Goal: Transaction & Acquisition: Purchase product/service

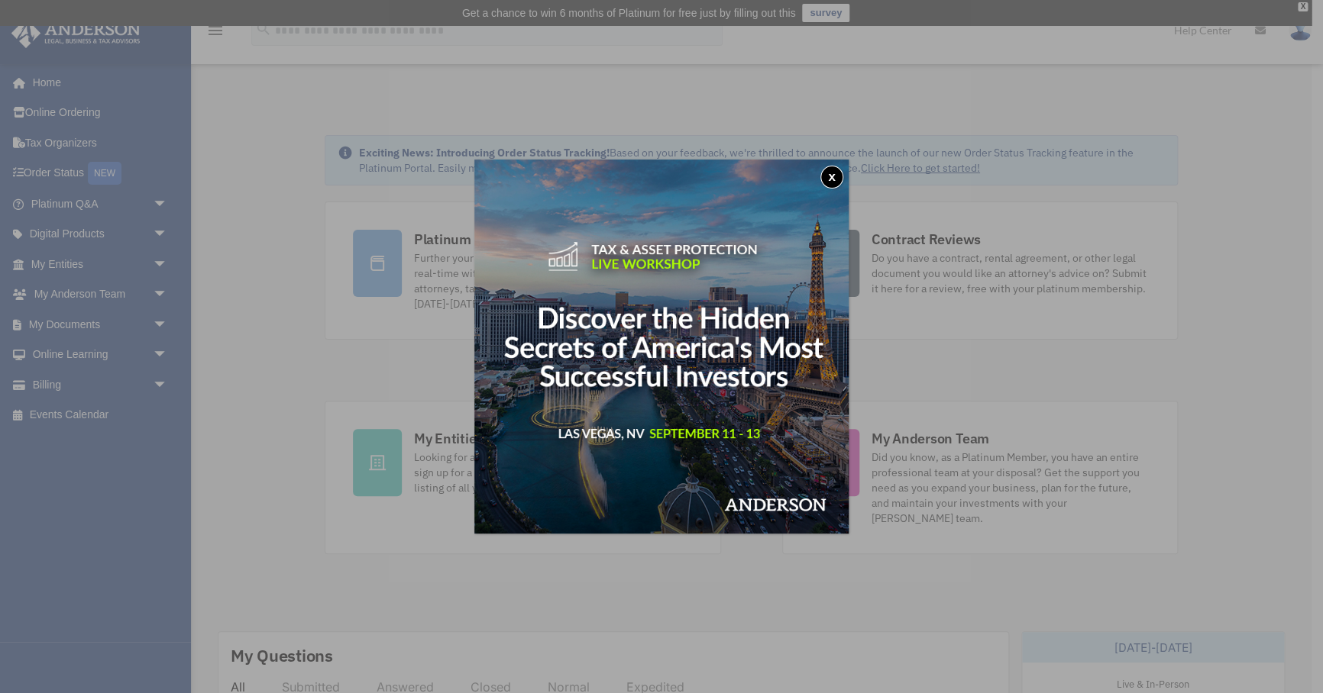
click at [835, 174] on button "x" at bounding box center [831, 177] width 23 height 23
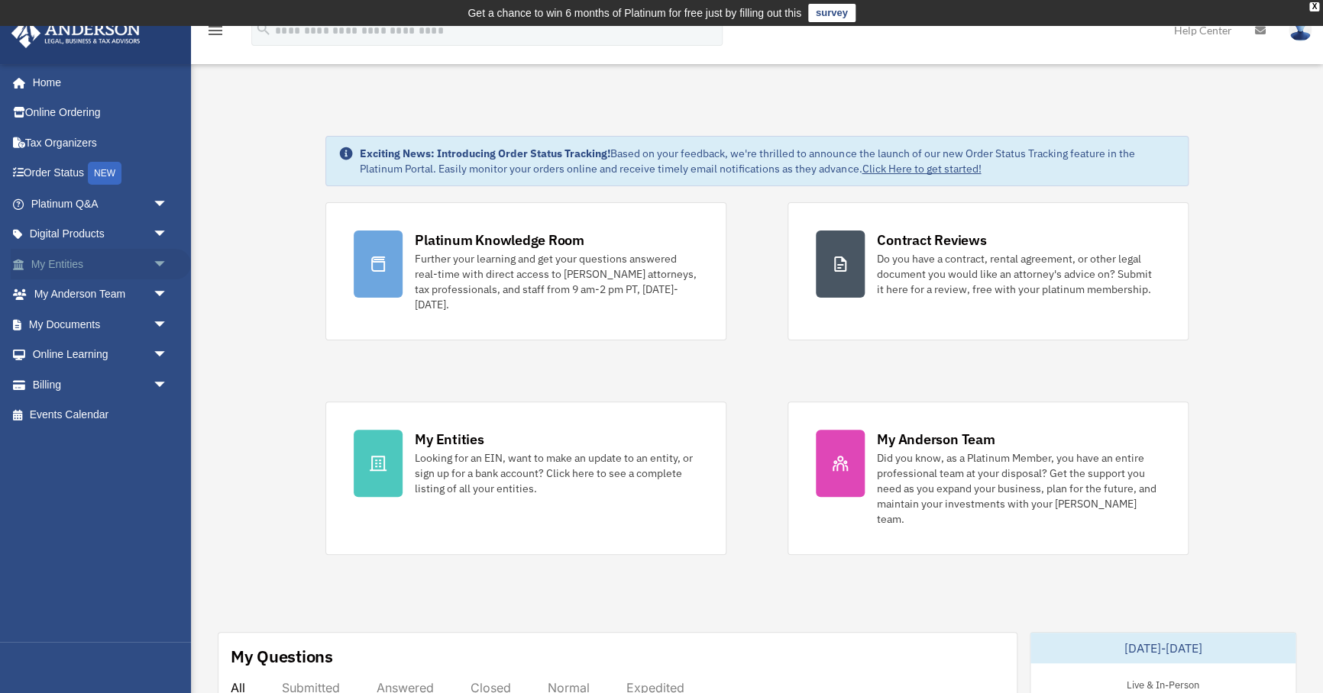
click at [76, 260] on link "My Entities arrow_drop_down" at bounding box center [101, 264] width 180 height 31
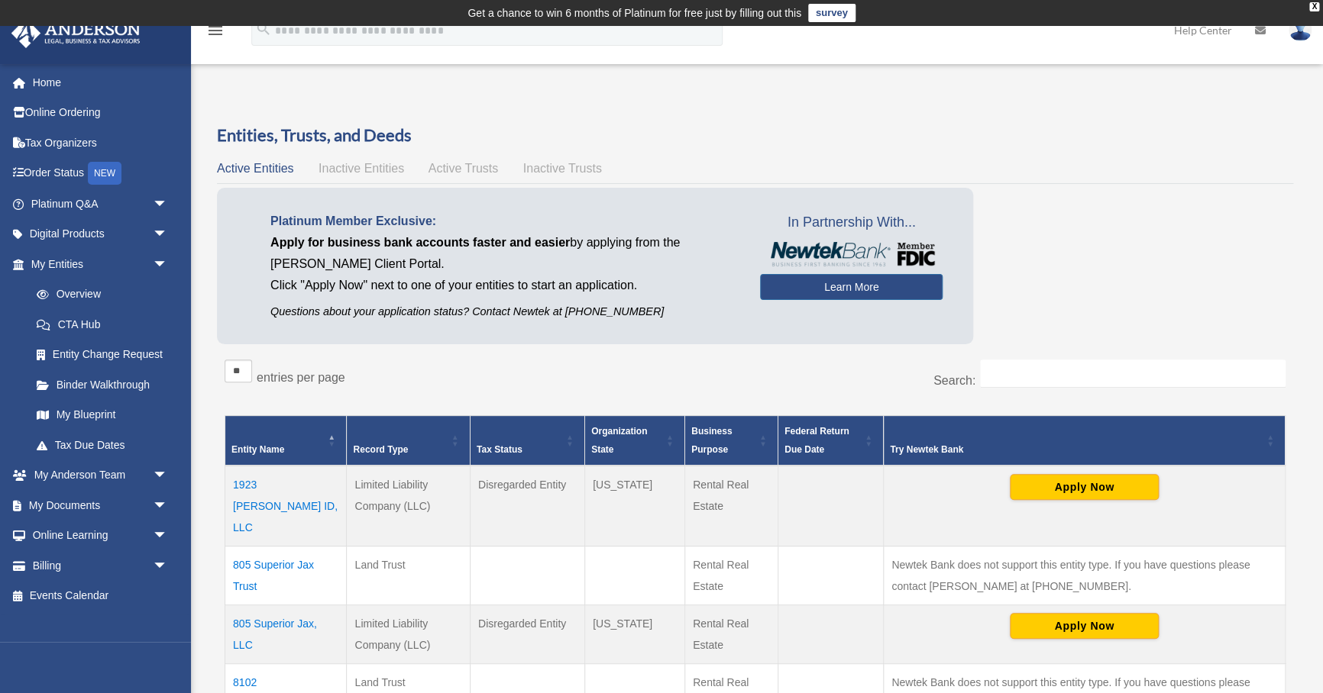
click at [395, 170] on span "Inactive Entities" at bounding box center [361, 168] width 86 height 13
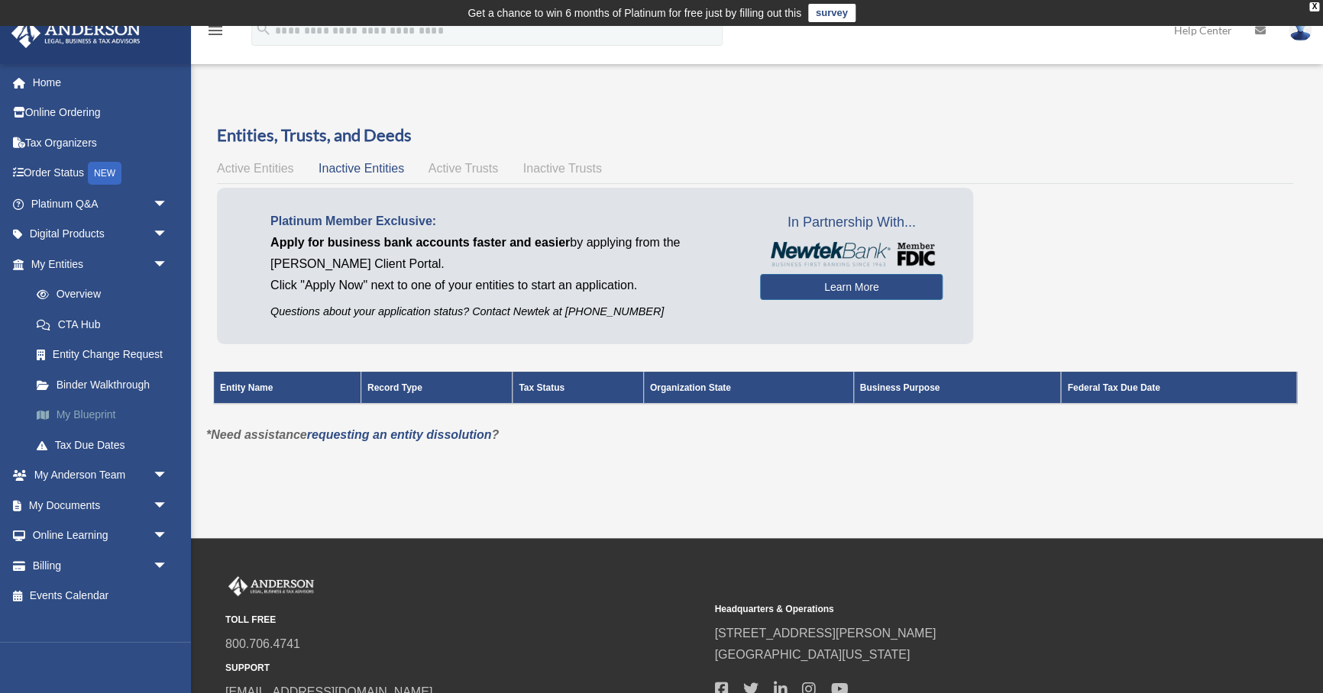
click at [97, 412] on link "My Blueprint" at bounding box center [106, 415] width 170 height 31
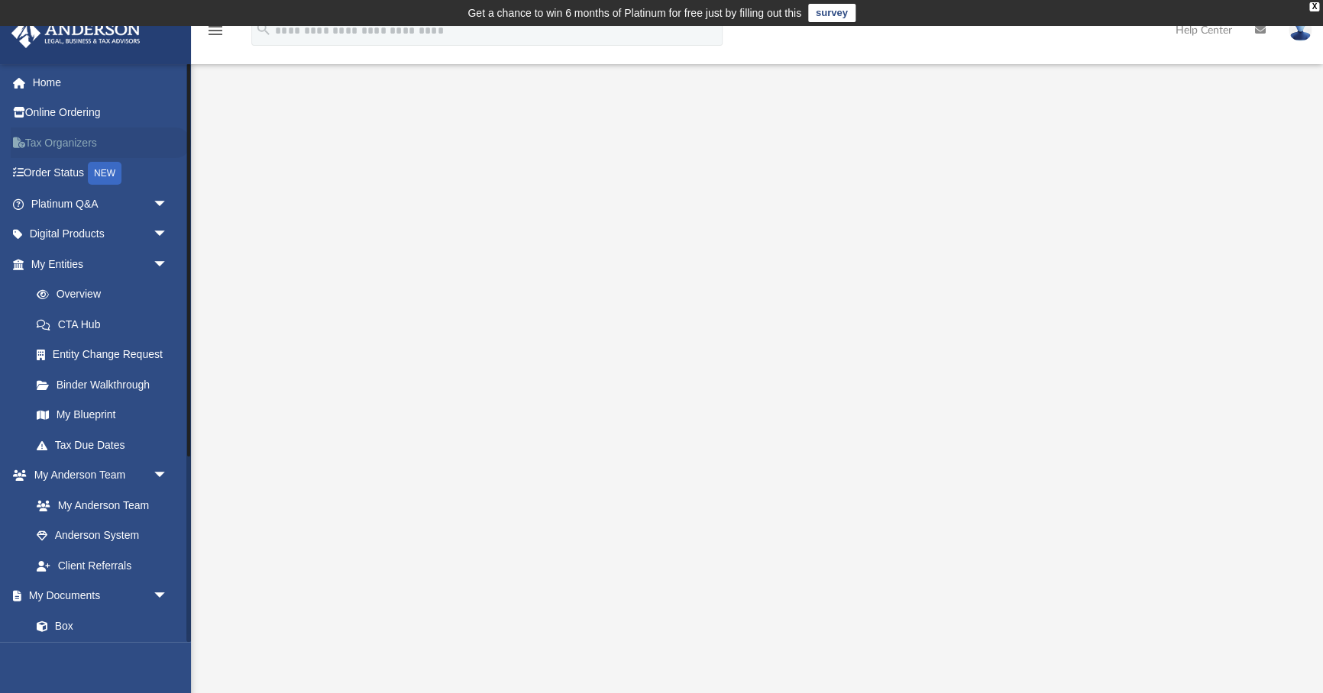
click at [85, 141] on link "Tax Organizers" at bounding box center [101, 143] width 180 height 31
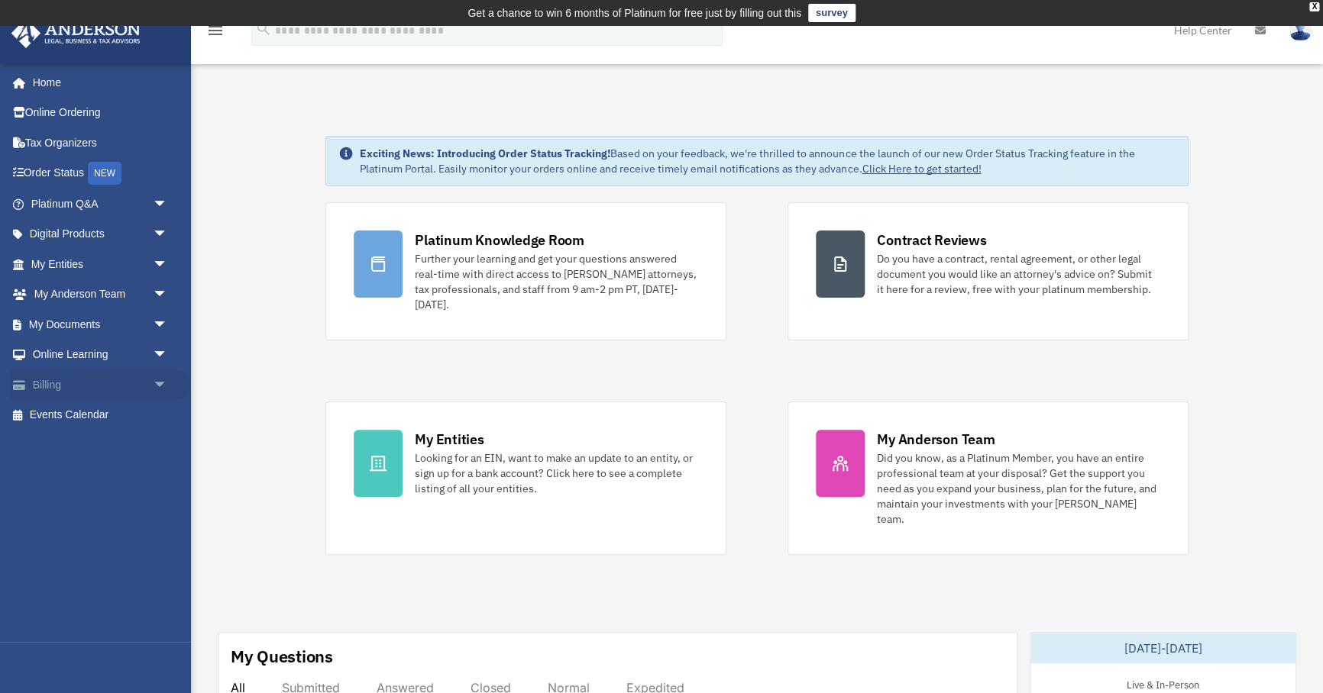
click at [47, 383] on link "Billing arrow_drop_down" at bounding box center [101, 385] width 180 height 31
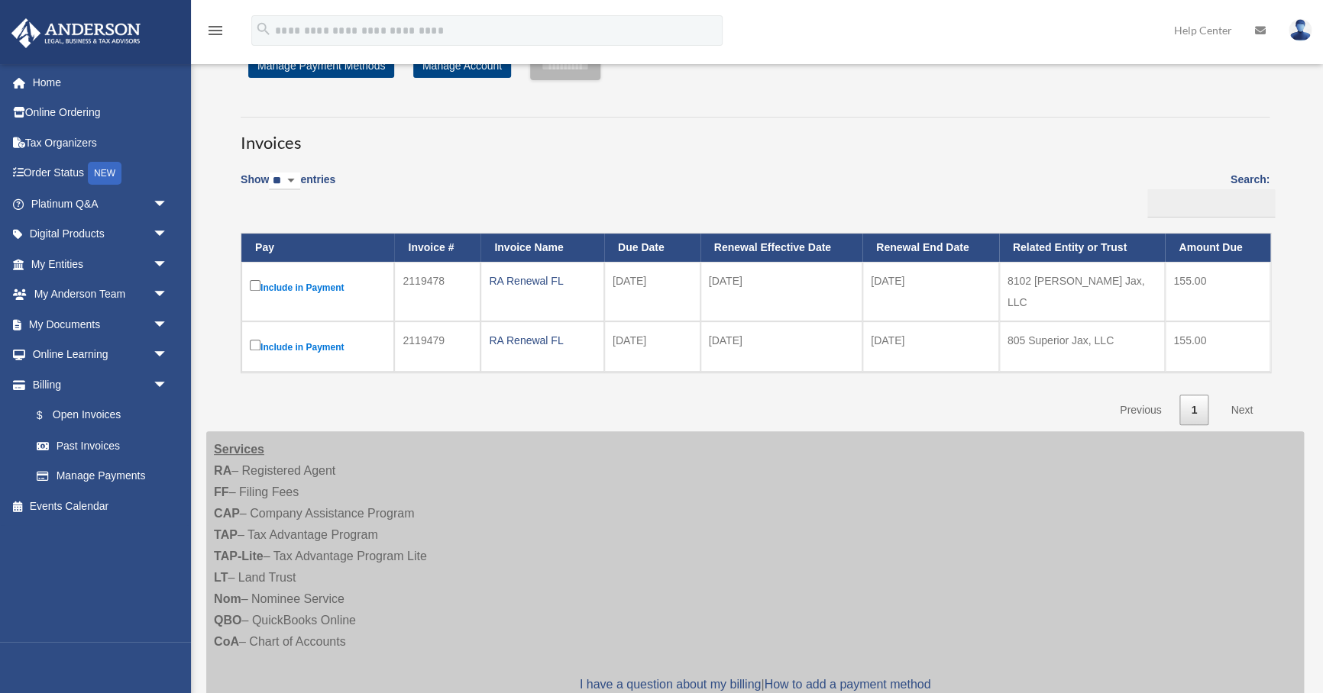
scroll to position [78, 0]
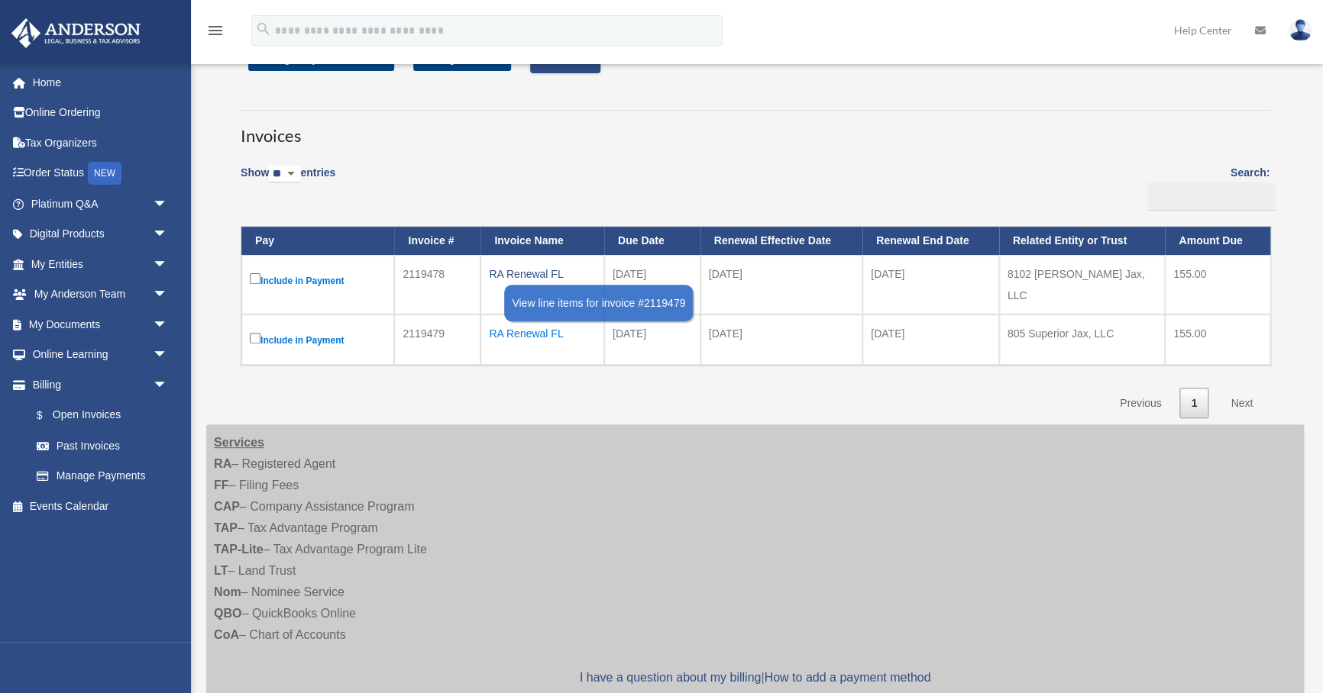
click at [541, 323] on div "RA Renewal FL" at bounding box center [542, 333] width 107 height 21
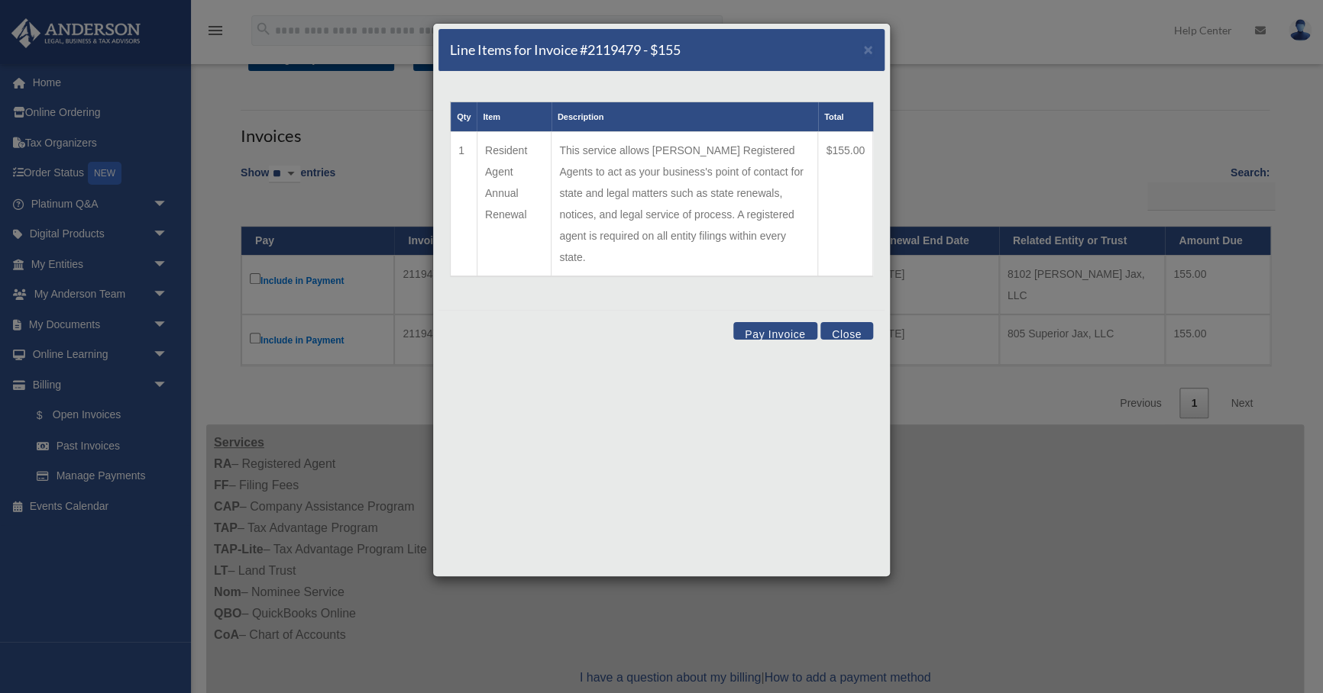
click at [773, 322] on button "Pay Invoice" at bounding box center [775, 331] width 84 height 18
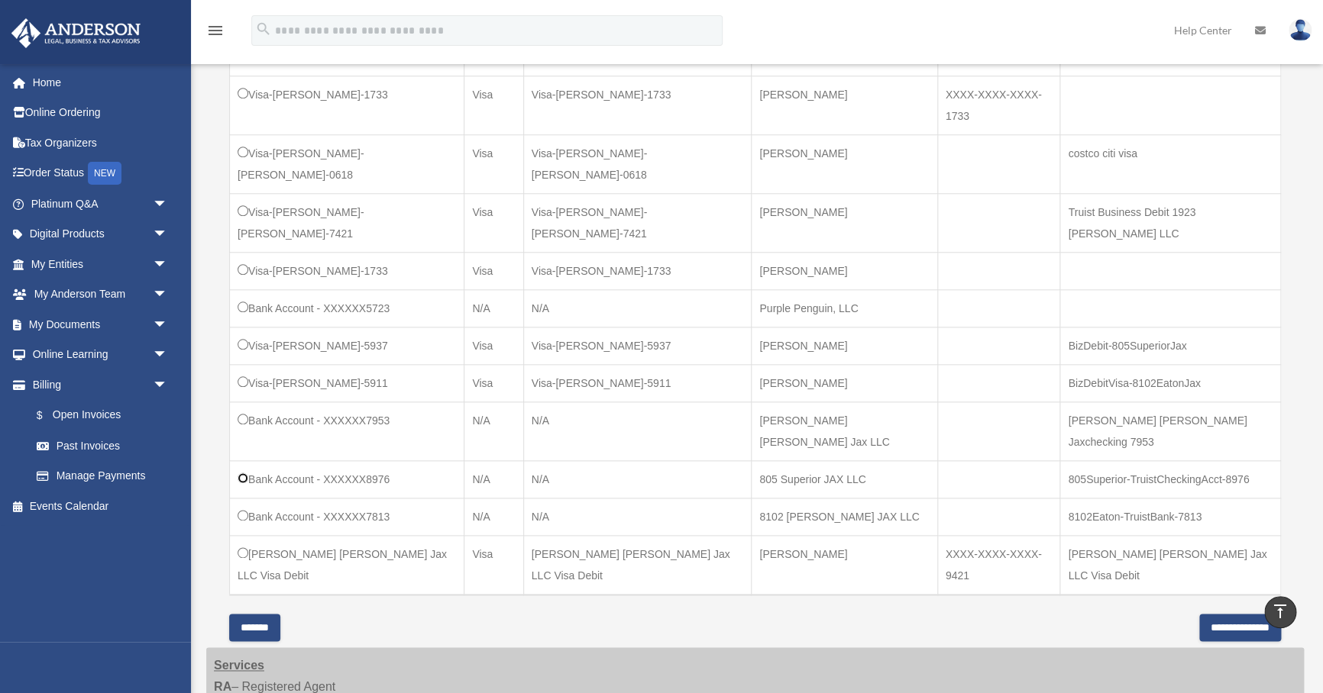
scroll to position [650, 0]
click at [1227, 611] on input "**********" at bounding box center [1240, 624] width 82 height 27
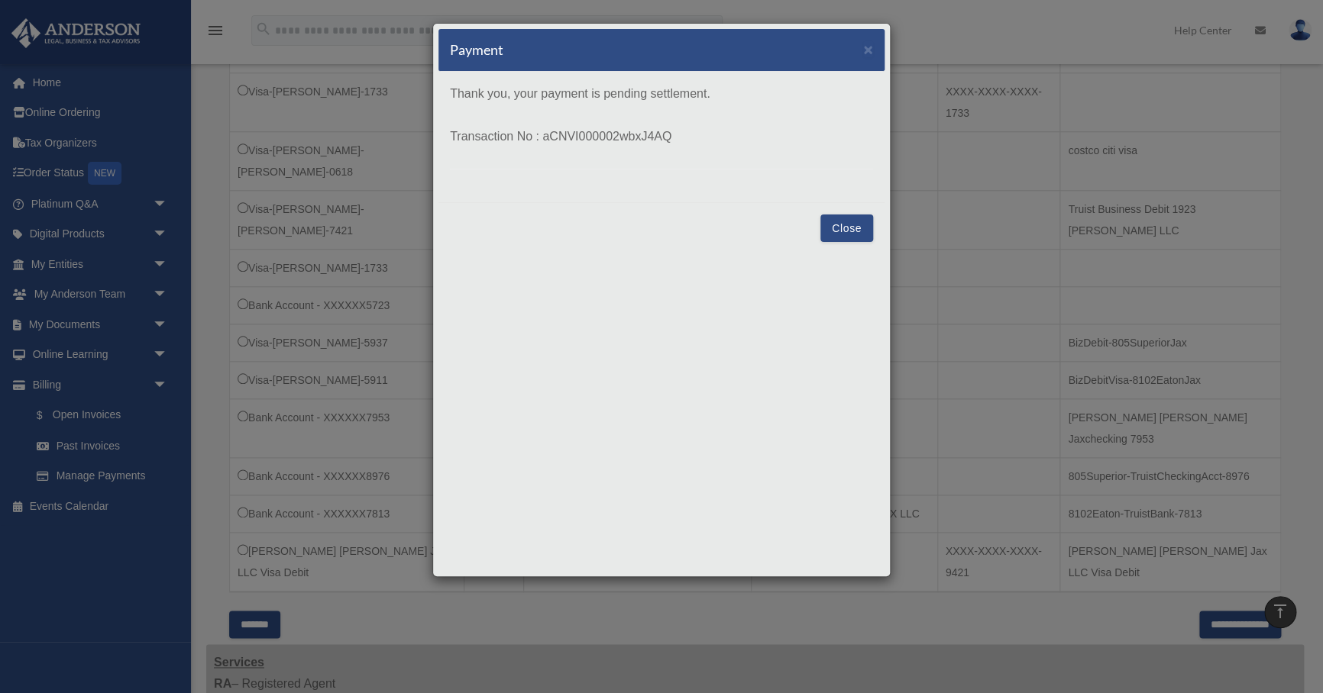
click at [848, 229] on button "Close" at bounding box center [846, 228] width 53 height 27
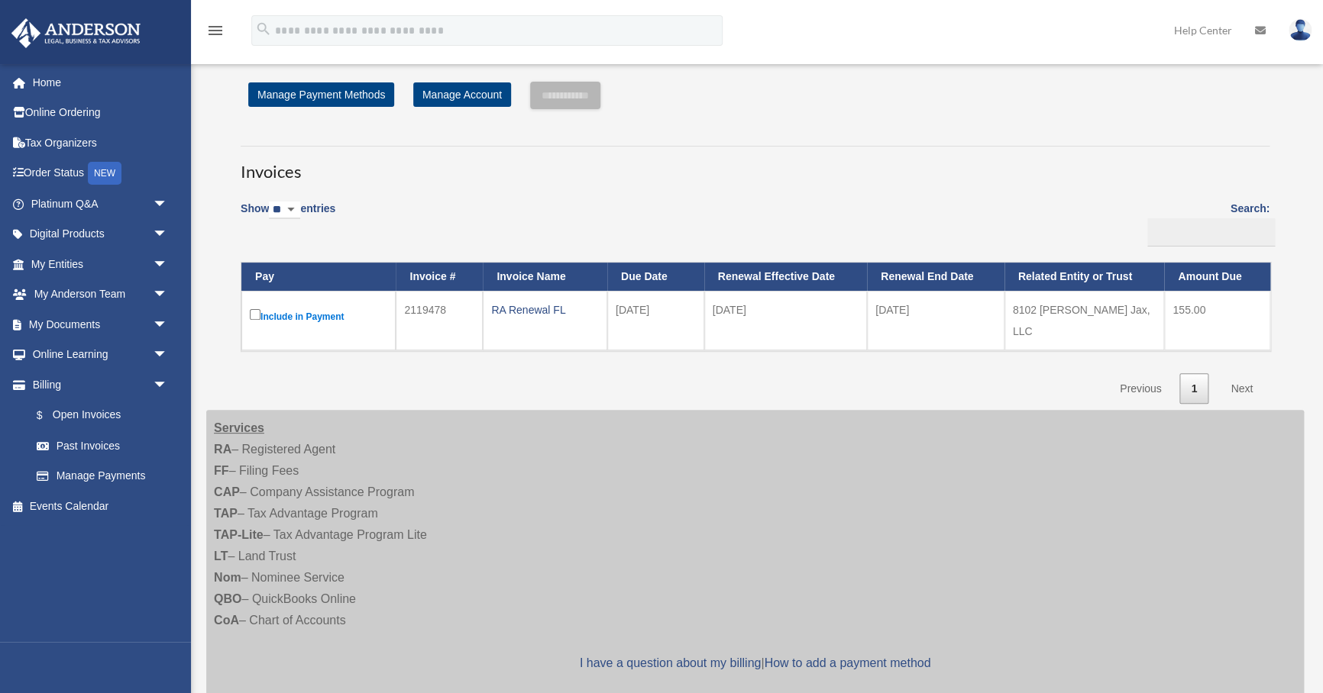
scroll to position [27, 0]
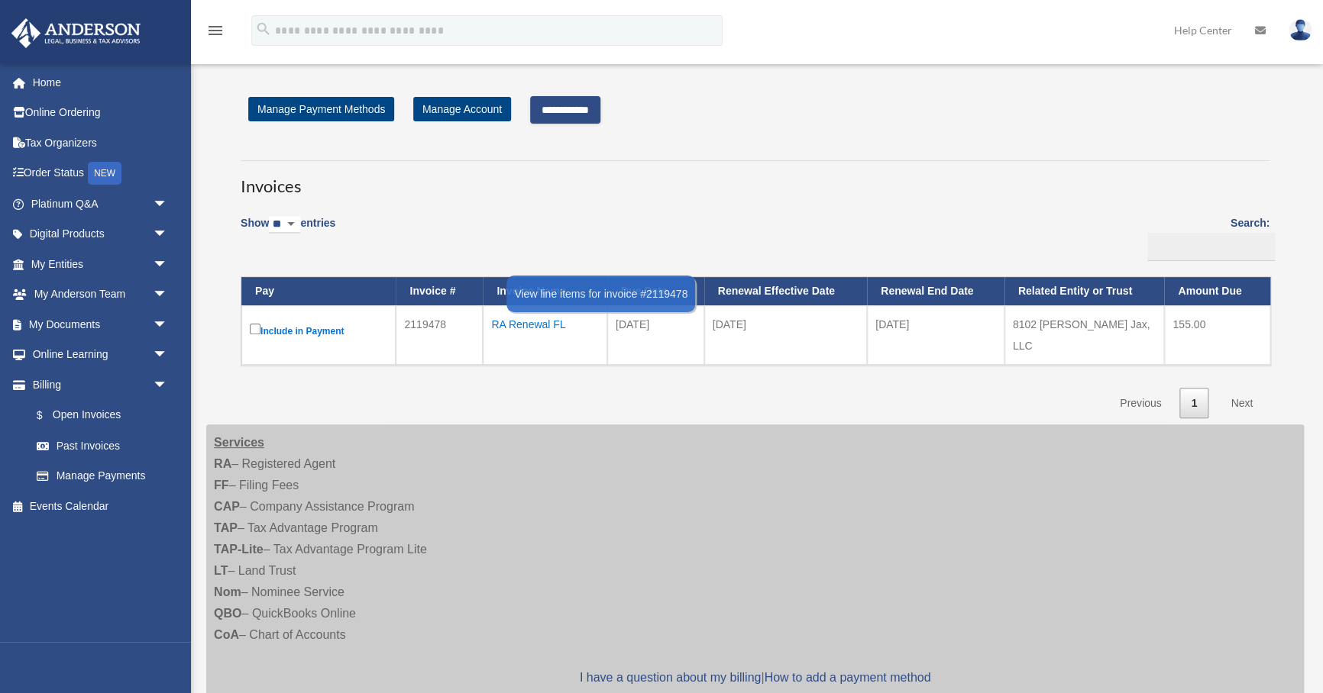
click at [539, 318] on div "RA Renewal FL" at bounding box center [545, 324] width 108 height 21
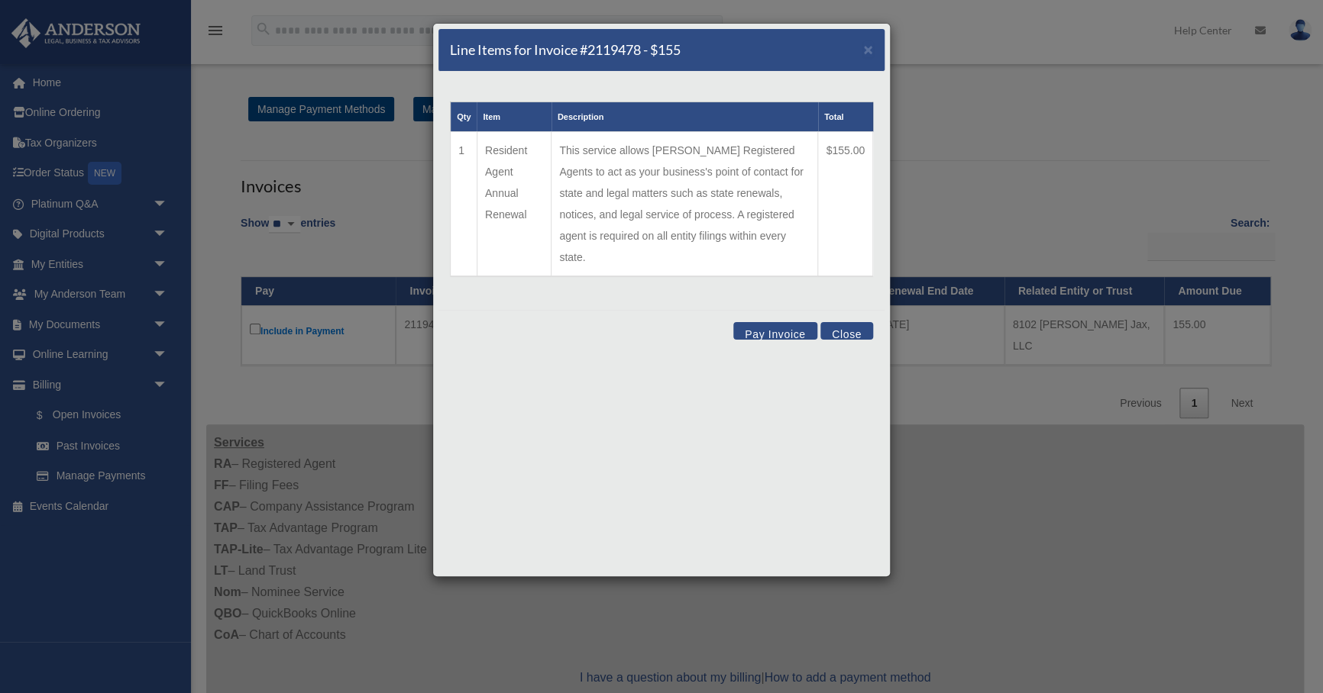
click at [784, 322] on button "Pay Invoice" at bounding box center [775, 331] width 84 height 18
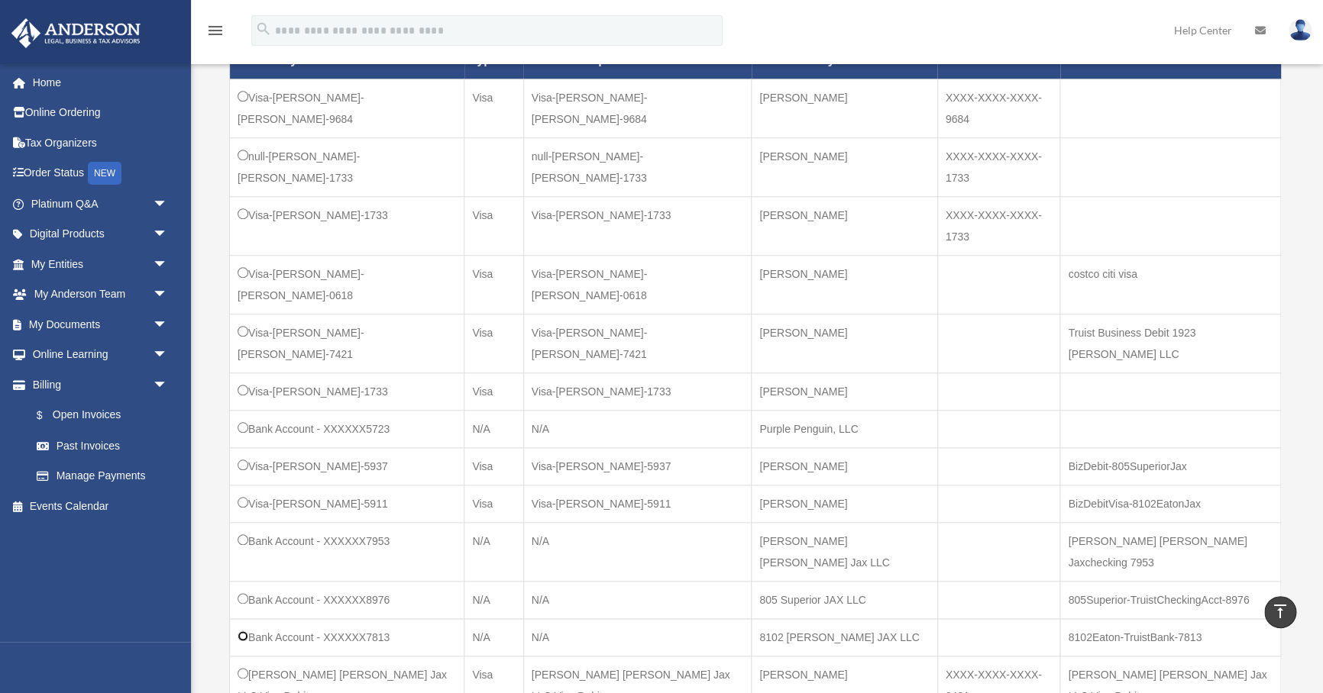
scroll to position [532, 0]
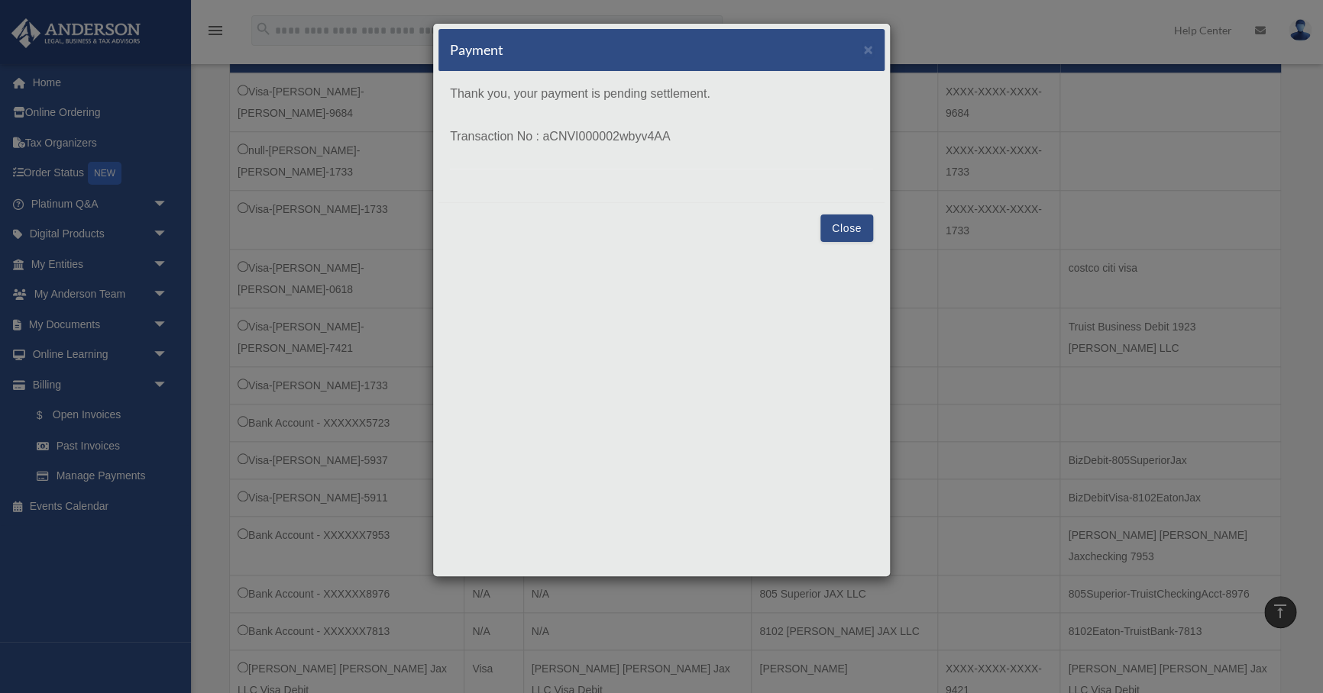
click at [845, 222] on button "Close" at bounding box center [846, 228] width 53 height 27
